Goal: Transaction & Acquisition: Purchase product/service

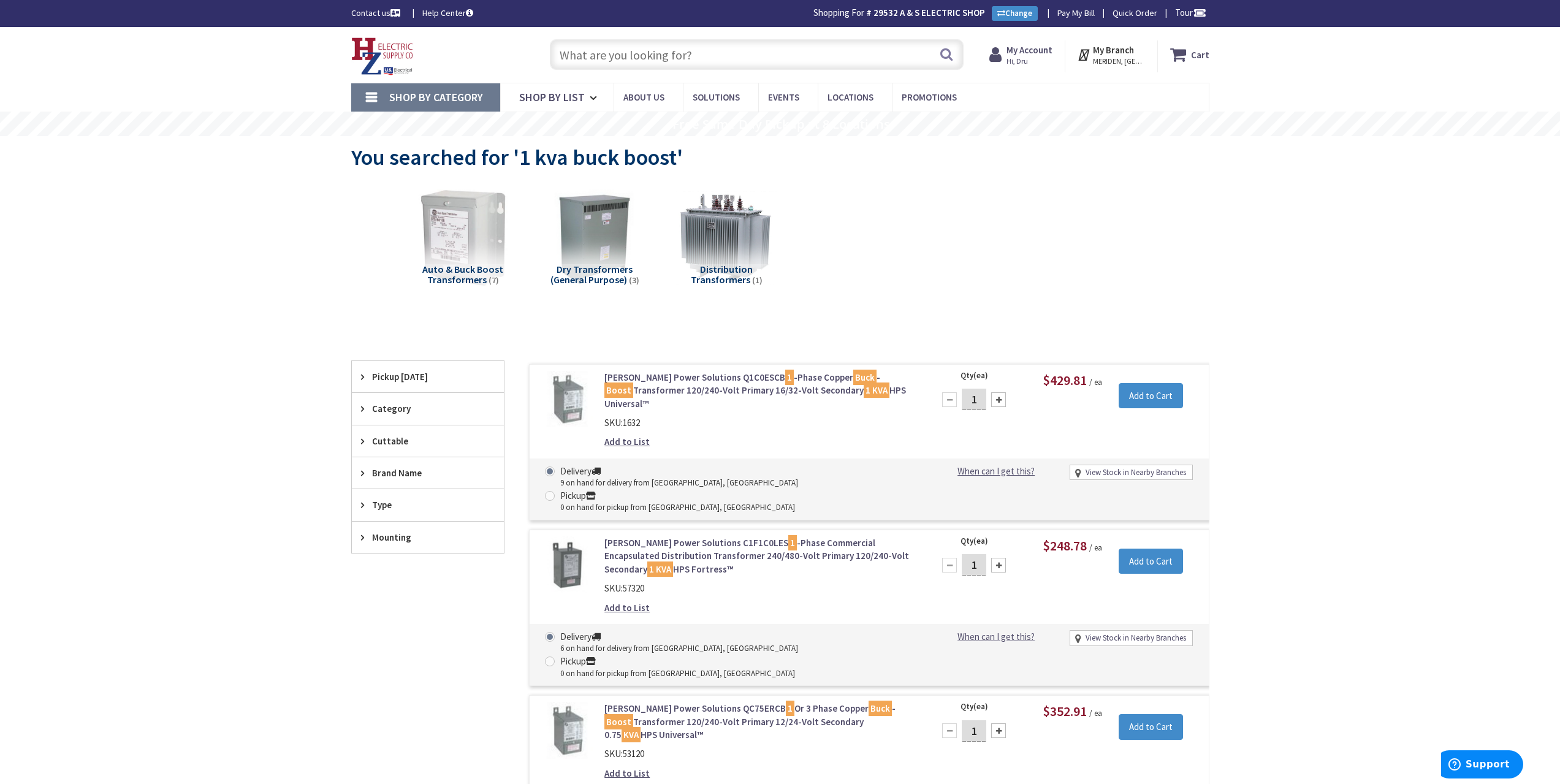
click at [696, 50] on input "text" at bounding box center [756, 54] width 414 height 31
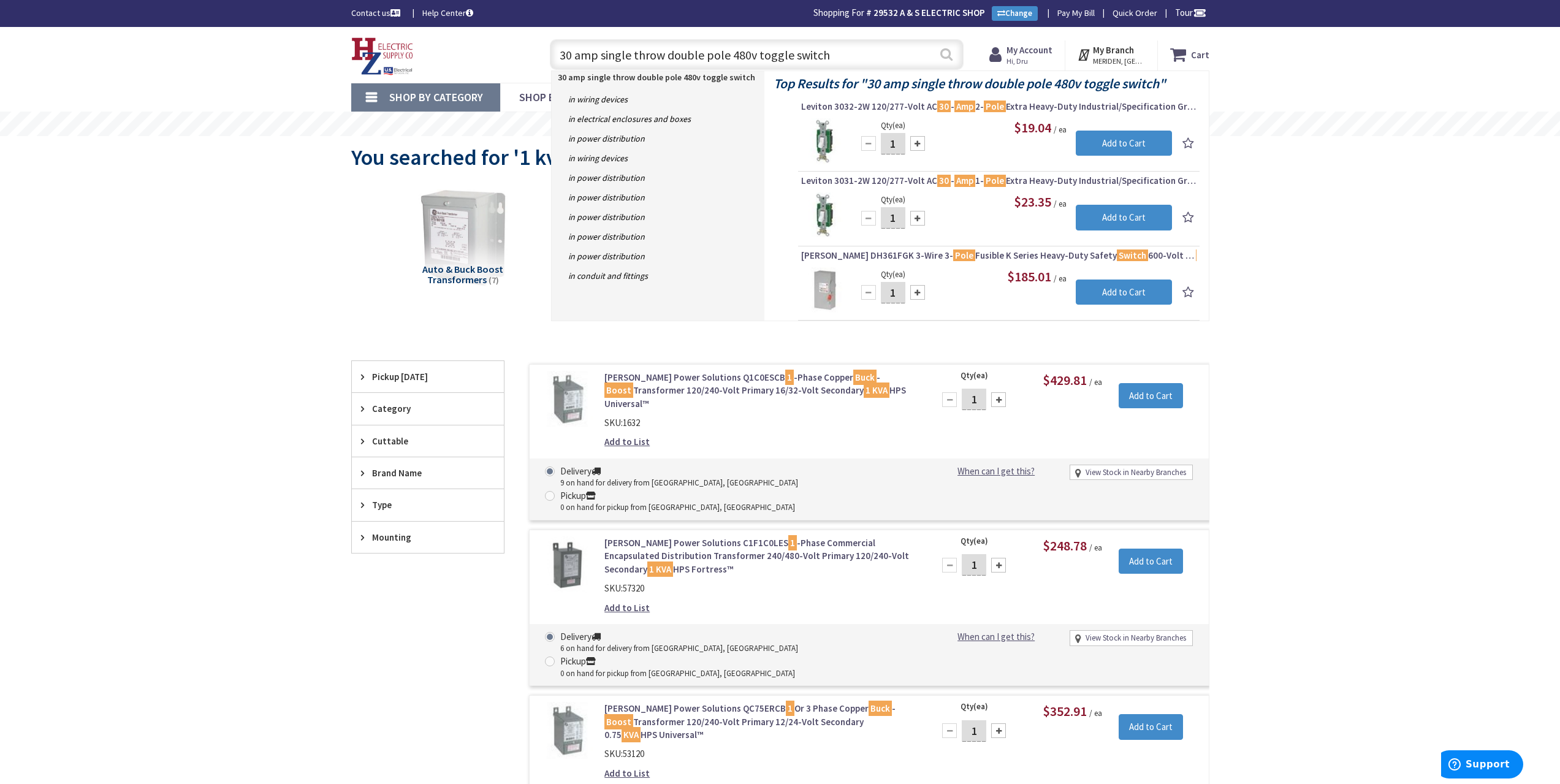
type input "30 amp single throw double pole 480v toggle switch"
click at [950, 56] on button "Search" at bounding box center [946, 54] width 16 height 28
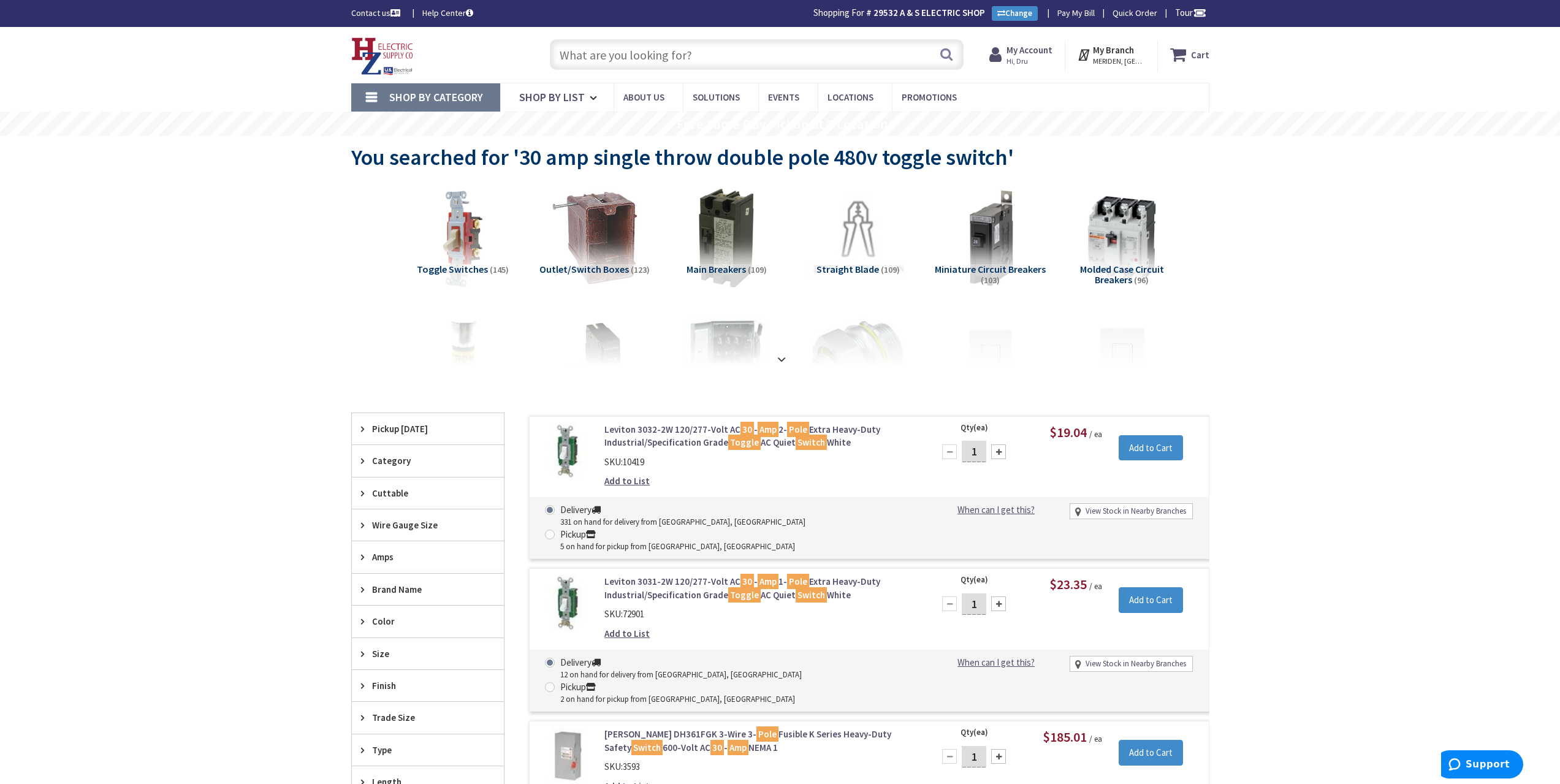
click at [680, 56] on input "text" at bounding box center [756, 54] width 414 height 31
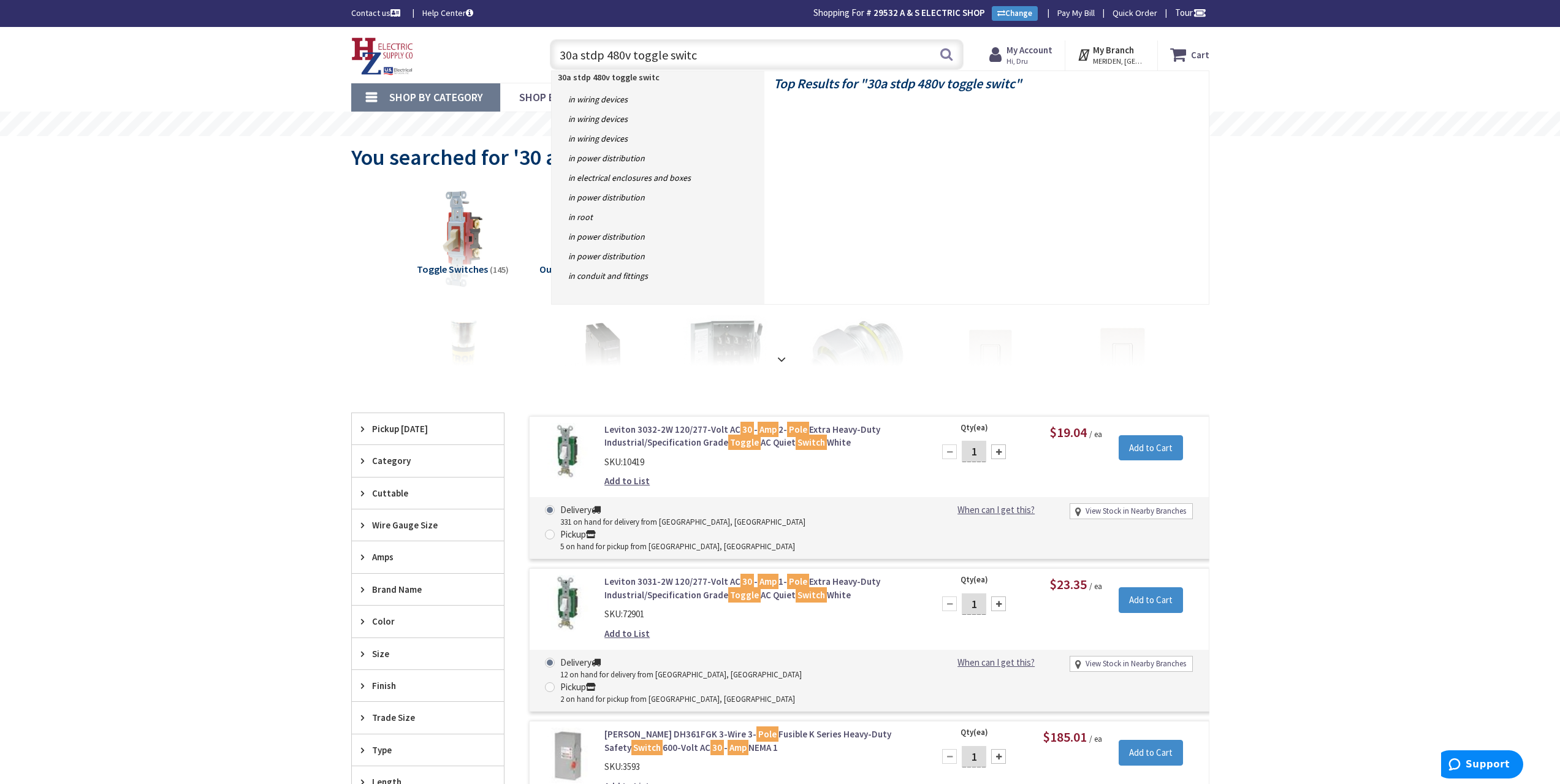
type input "30a stdp 480v toggle switch"
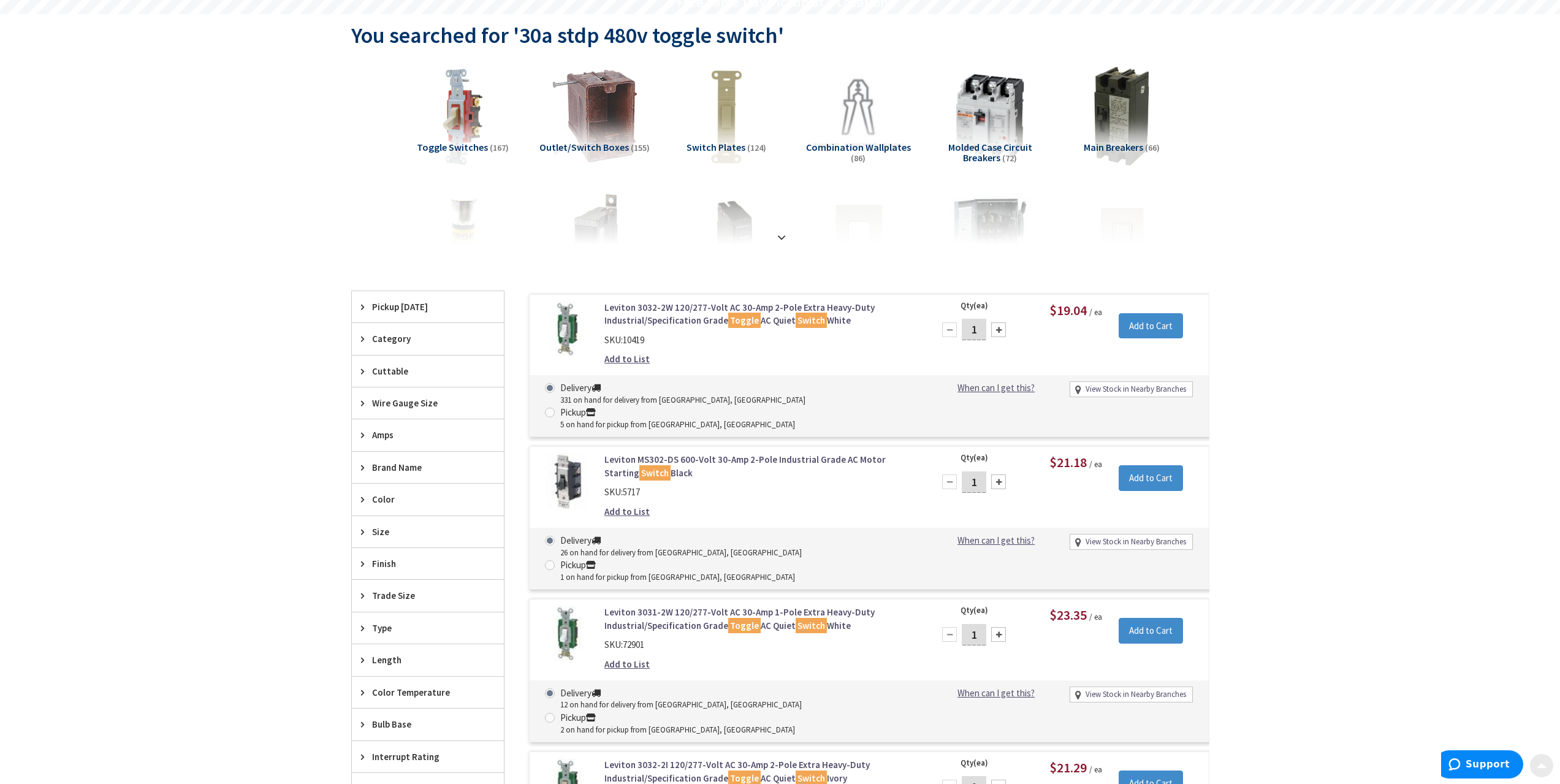
scroll to position [245, 0]
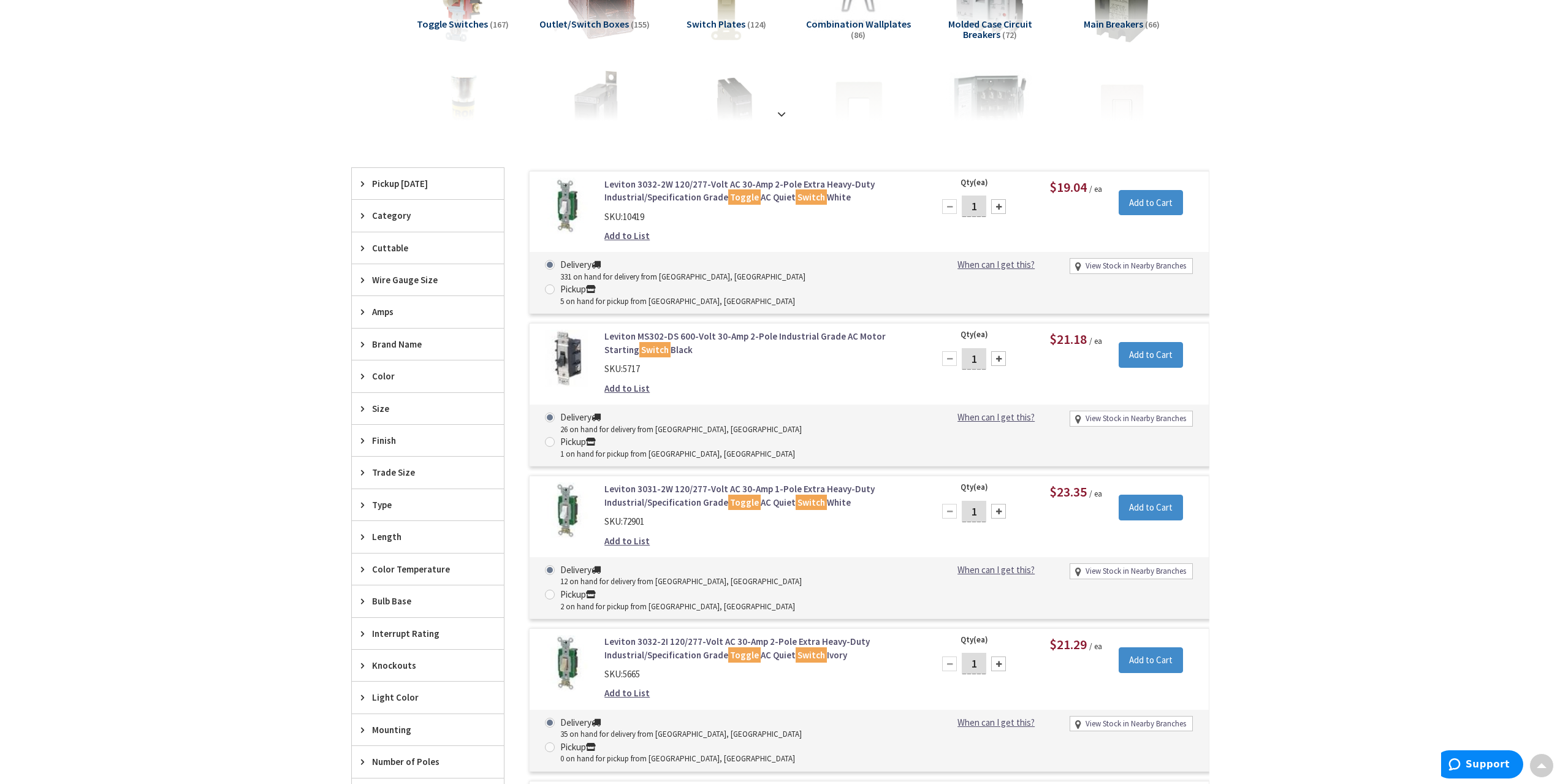
click at [756, 330] on link "Leviton MS302-DS 600-Volt 30-Amp 2-Pole Industrial Grade AC Motor Starting Swit…" at bounding box center [760, 343] width 312 height 27
